Goal: Navigation & Orientation: Find specific page/section

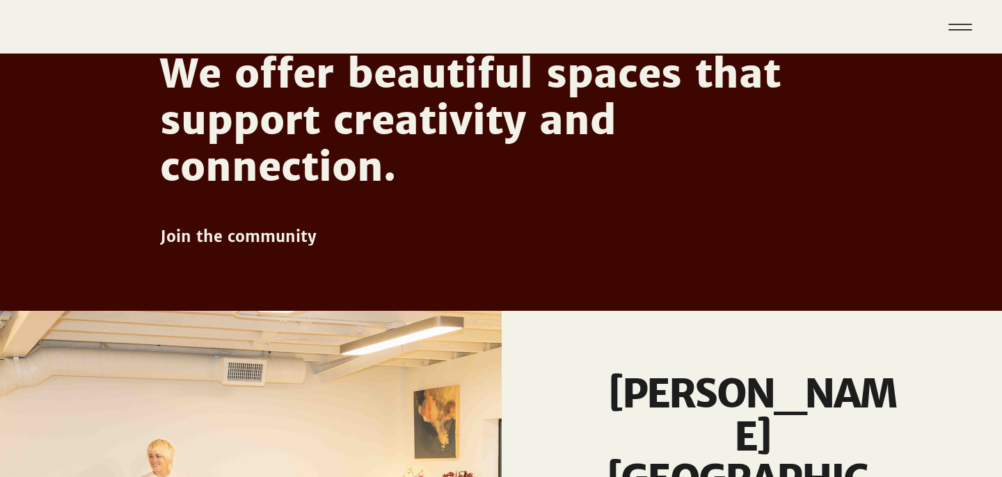
scroll to position [689, 0]
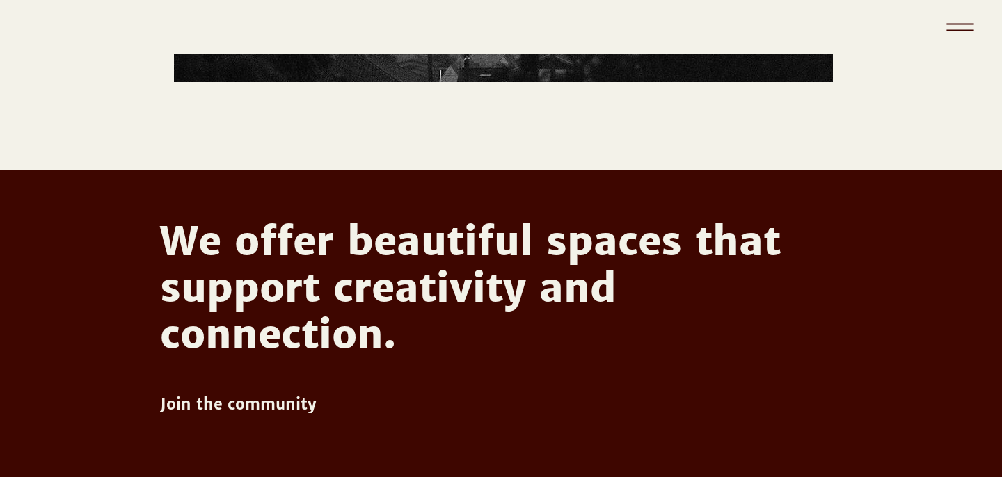
click at [955, 29] on icon "Menu" at bounding box center [959, 29] width 27 height 1
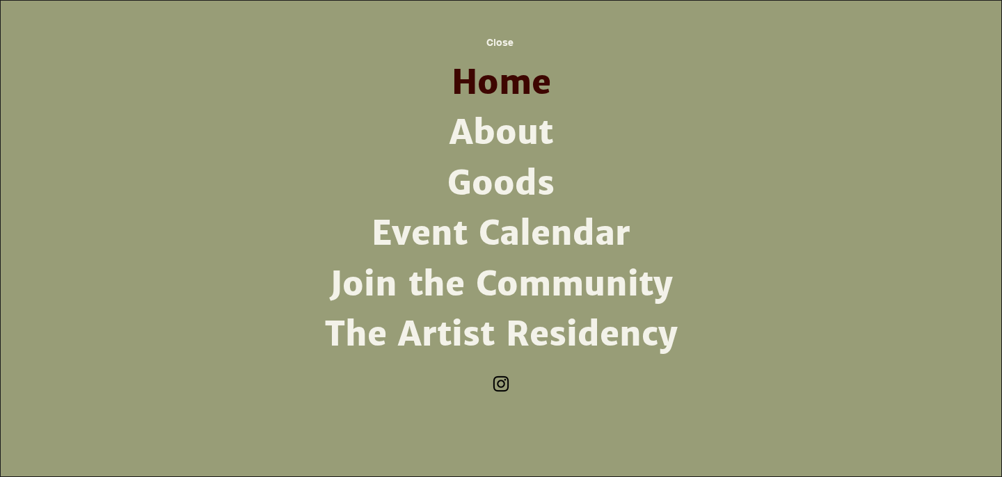
scroll to position [0, 0]
click at [507, 131] on link "About" at bounding box center [500, 133] width 363 height 50
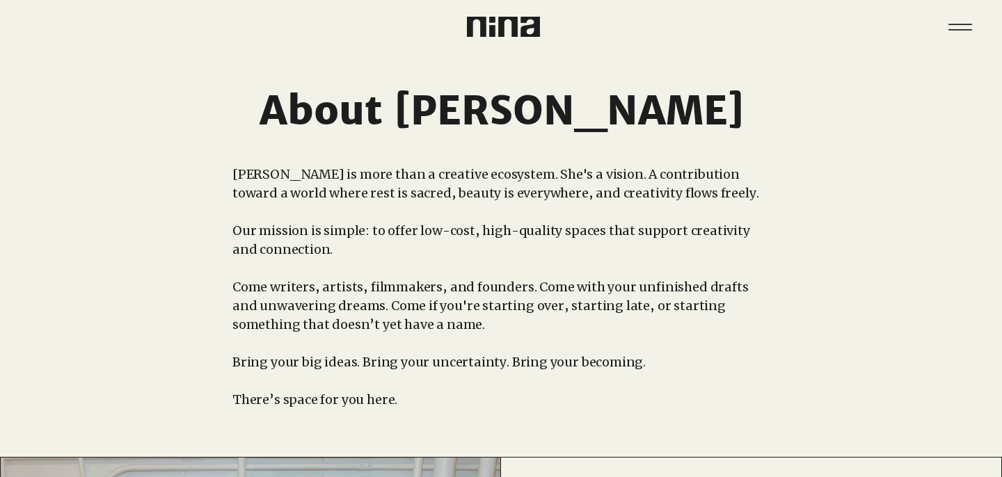
scroll to position [19, 0]
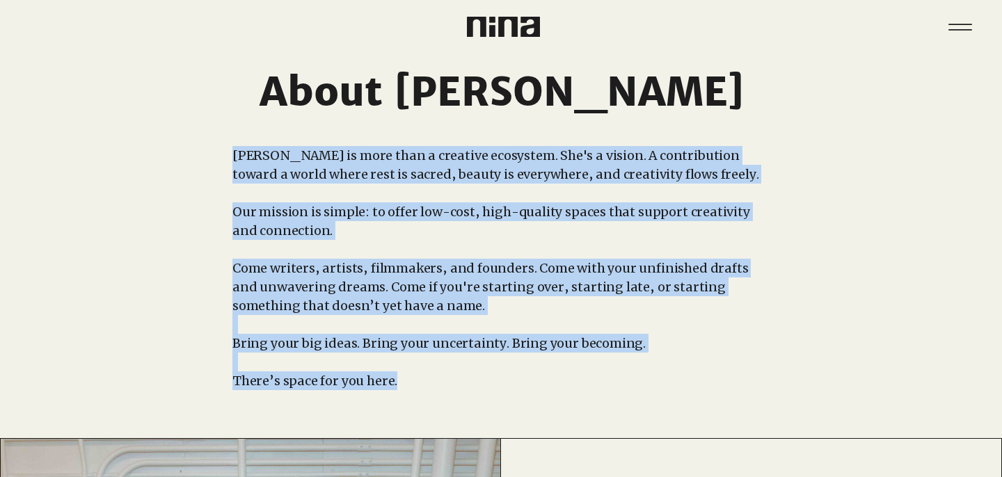
drag, startPoint x: 233, startPoint y: 152, endPoint x: 599, endPoint y: 380, distance: 431.2
click at [599, 380] on div "[PERSON_NAME] is more than a creative ecosystem. She's a vision. A contribution…" at bounding box center [500, 268] width 536 height 244
copy div "[PERSON_NAME] is more than a creative ecosystem. She's a vision. A contribution…"
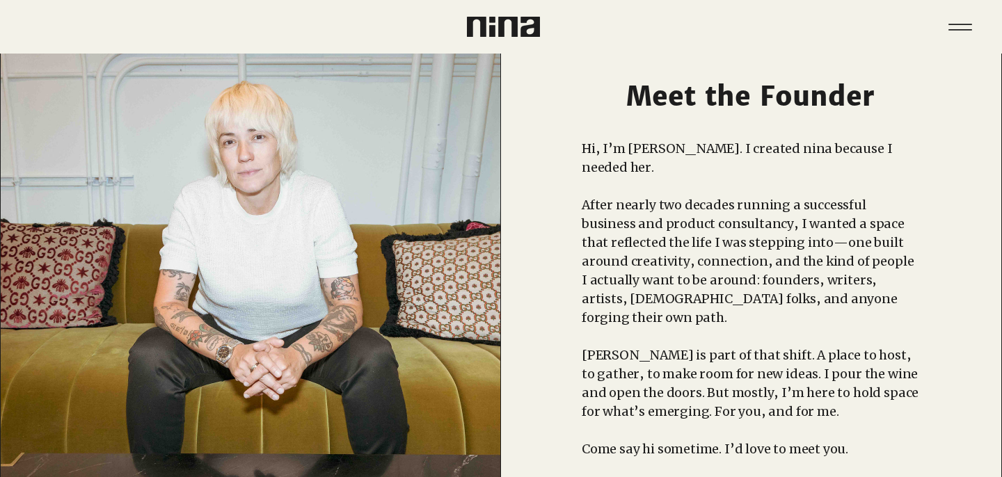
scroll to position [0, 0]
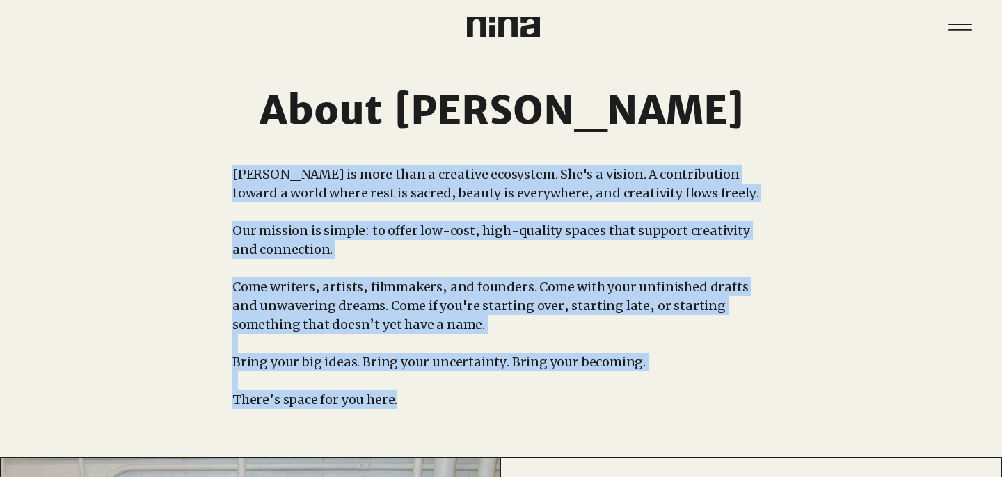
click at [494, 34] on img at bounding box center [503, 27] width 73 height 20
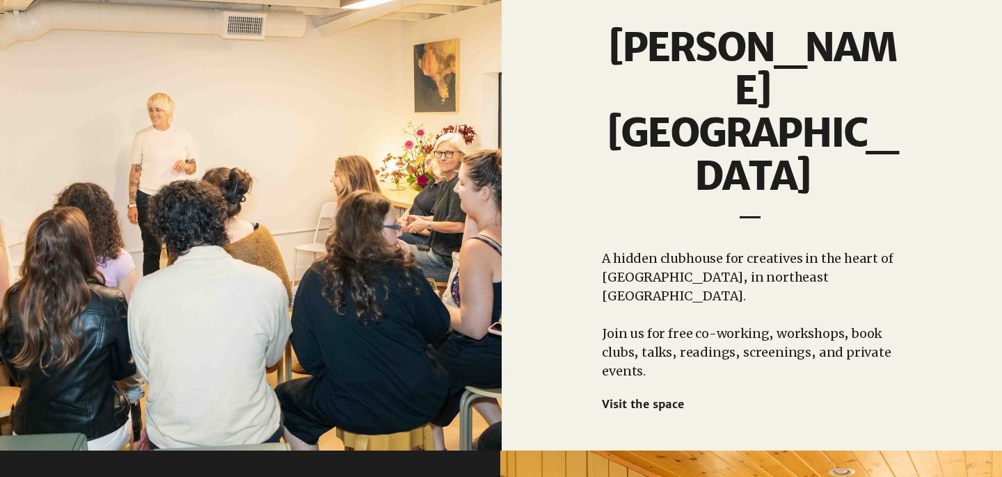
scroll to position [1492, 0]
